Goal: Share content: Share content

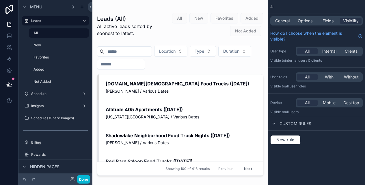
click at [51, 92] on label "Schedule" at bounding box center [55, 93] width 49 height 5
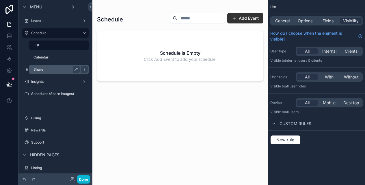
click at [51, 68] on label "Share" at bounding box center [56, 69] width 44 height 5
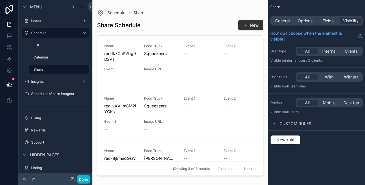
click at [245, 24] on div "scrollable content" at bounding box center [180, 89] width 176 height 178
click at [245, 24] on span "scrollable content" at bounding box center [245, 25] width 5 height 5
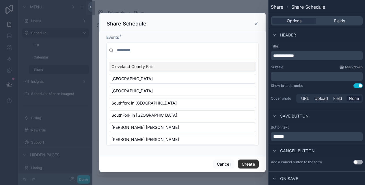
click at [255, 24] on icon "scrollable content" at bounding box center [256, 23] width 5 height 5
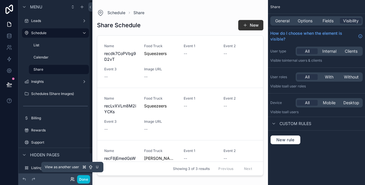
click at [71, 179] on icon at bounding box center [72, 179] width 5 height 5
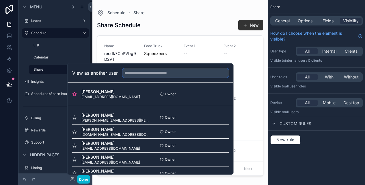
click at [149, 72] on input "text" at bounding box center [176, 72] width 106 height 9
type input "*"
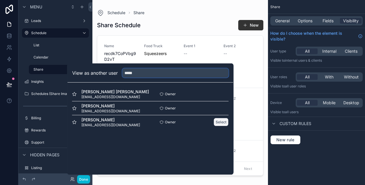
type input "*****"
click at [221, 123] on button "Select" at bounding box center [221, 122] width 15 height 8
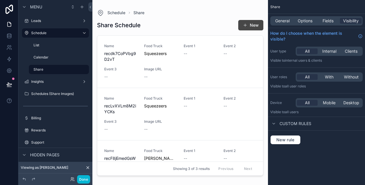
click at [248, 28] on button "New" at bounding box center [250, 25] width 25 height 10
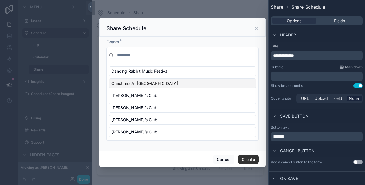
click at [148, 83] on span "Christmas At [GEOGRAPHIC_DATA]" at bounding box center [145, 83] width 67 height 6
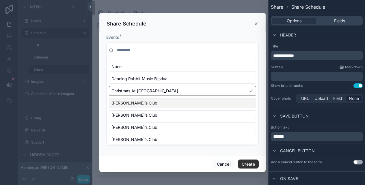
click at [146, 102] on div "[PERSON_NAME]’s Club" at bounding box center [182, 103] width 147 height 10
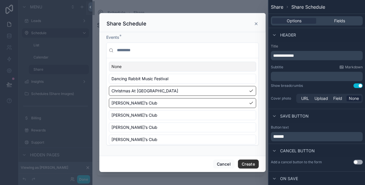
click at [144, 67] on div "None" at bounding box center [182, 67] width 147 height 10
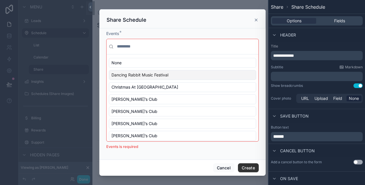
click at [141, 79] on div "Dancing Rabbit Music Festival" at bounding box center [182, 75] width 147 height 10
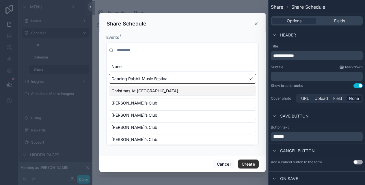
click at [139, 92] on span "Christmas At [GEOGRAPHIC_DATA]" at bounding box center [145, 91] width 67 height 6
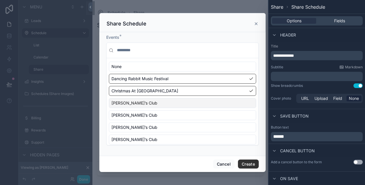
click at [138, 103] on div "[PERSON_NAME]’s Club" at bounding box center [182, 103] width 147 height 10
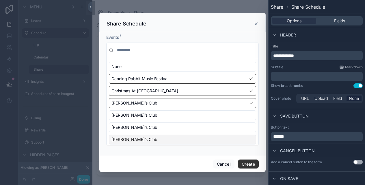
scroll to position [3, 0]
